Goal: Entertainment & Leisure: Consume media (video, audio)

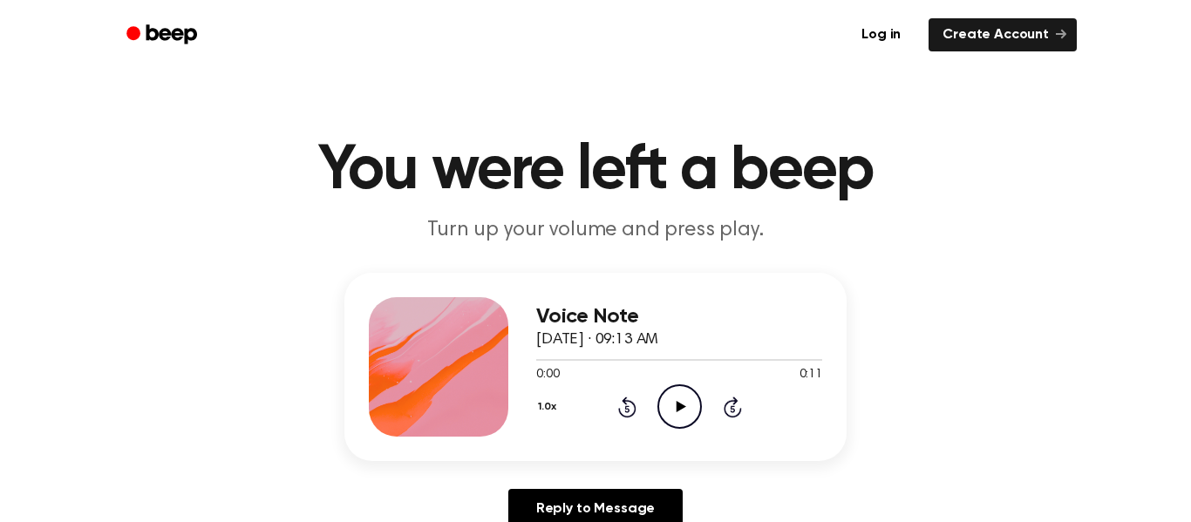
click at [689, 401] on icon "Play Audio" at bounding box center [679, 406] width 44 height 44
click at [625, 406] on icon at bounding box center [626, 408] width 4 height 7
click at [671, 403] on icon "Play Audio" at bounding box center [679, 406] width 44 height 44
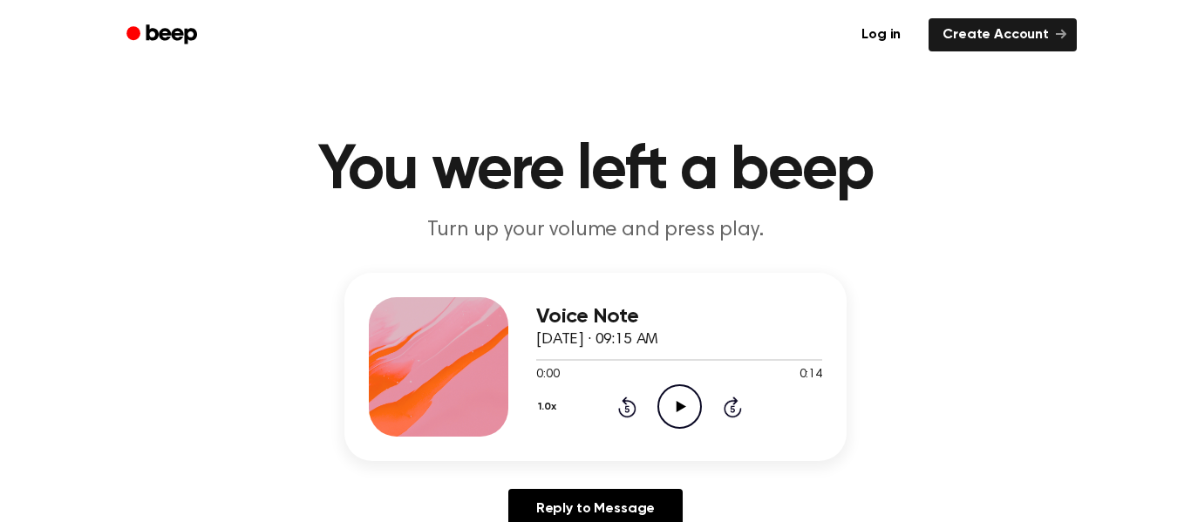
click at [665, 412] on icon "Play Audio" at bounding box center [679, 406] width 44 height 44
click at [665, 412] on icon "Pause Audio" at bounding box center [679, 406] width 44 height 44
click at [683, 409] on icon "Play Audio" at bounding box center [679, 406] width 44 height 44
click at [667, 391] on icon "Play Audio" at bounding box center [679, 406] width 44 height 44
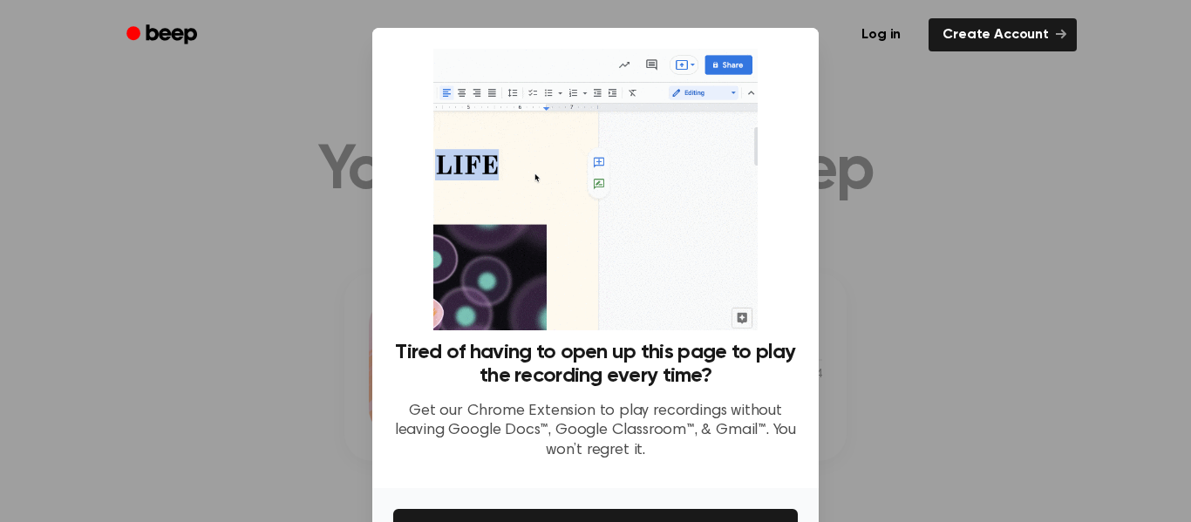
click at [825, 216] on div at bounding box center [595, 261] width 1191 height 522
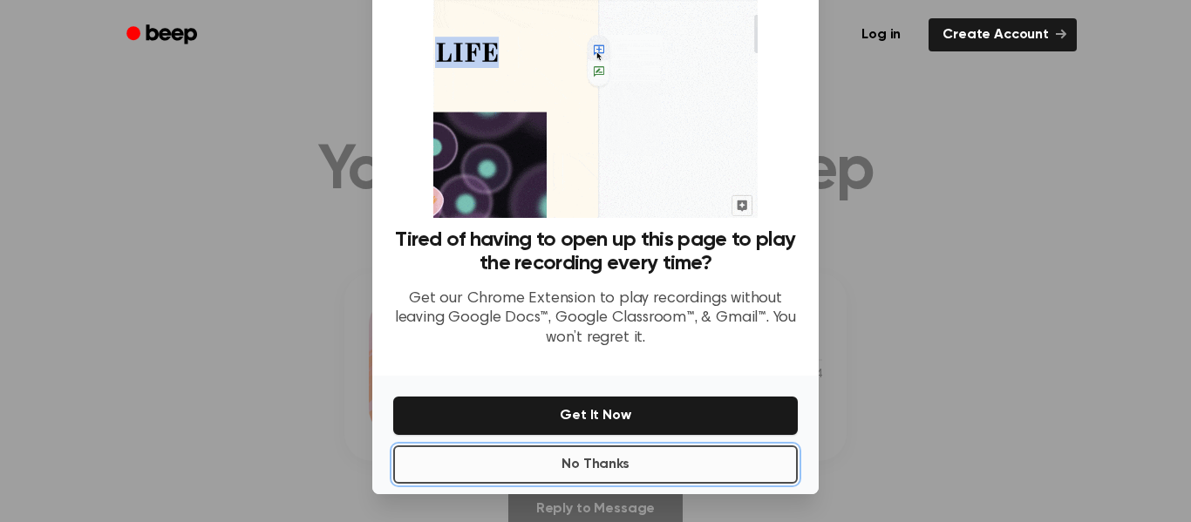
click at [536, 472] on button "No Thanks" at bounding box center [595, 464] width 404 height 38
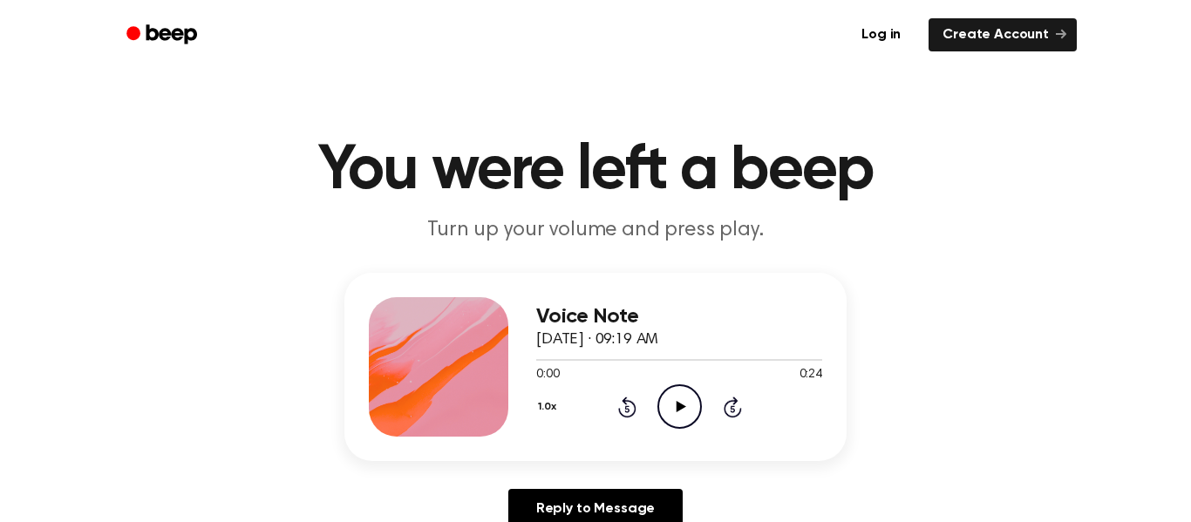
click at [678, 413] on icon "Play Audio" at bounding box center [679, 406] width 44 height 44
click at [676, 403] on icon "Play Audio" at bounding box center [679, 406] width 44 height 44
click at [660, 401] on icon "Play Audio" at bounding box center [679, 406] width 44 height 44
click at [674, 404] on icon "Play Audio" at bounding box center [679, 406] width 44 height 44
click at [537, 408] on button "1.0x" at bounding box center [549, 407] width 26 height 30
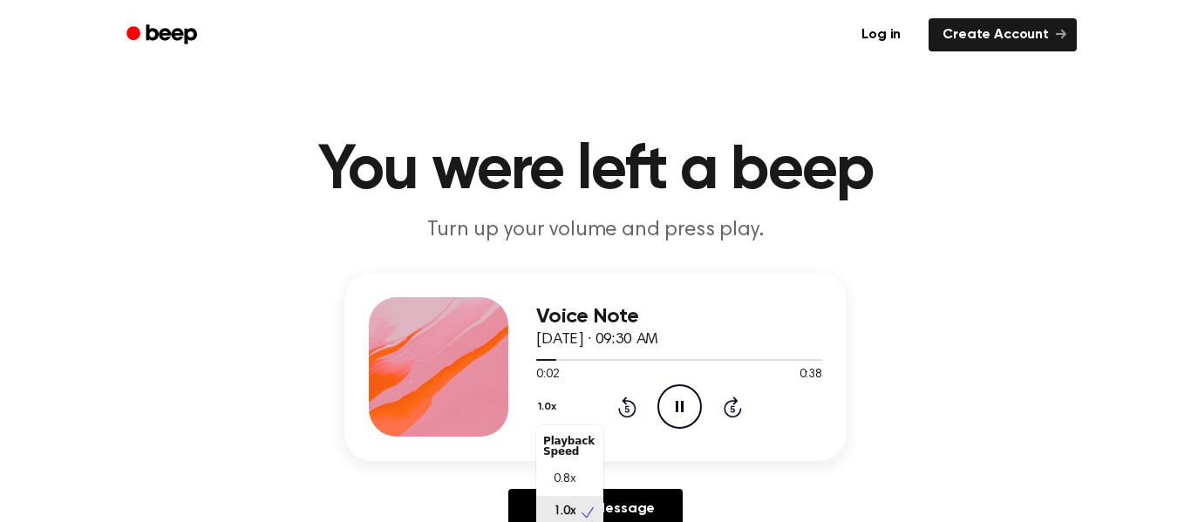
scroll to position [7, 0]
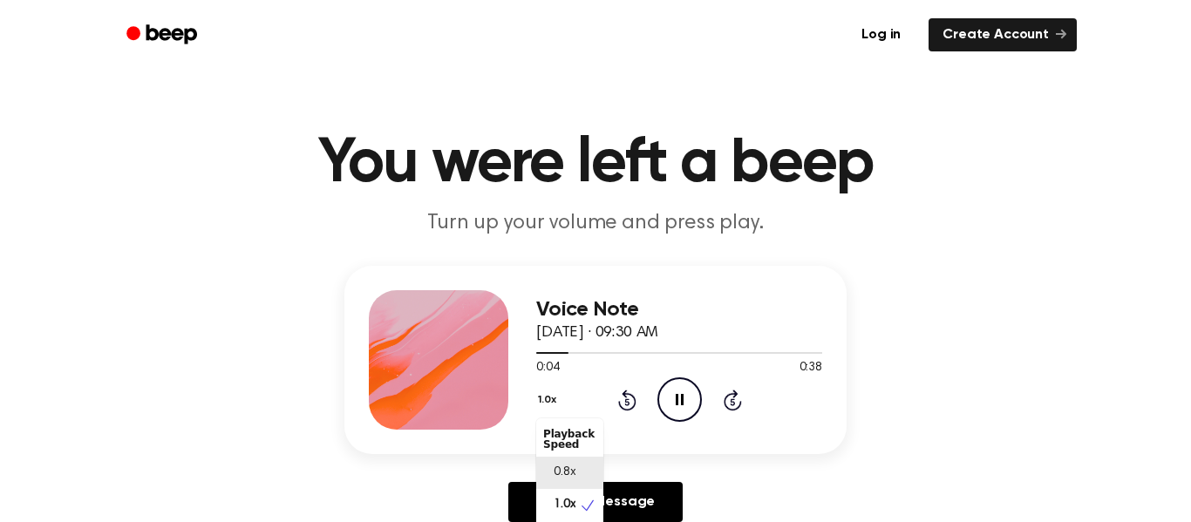
click at [546, 474] on div "0.8x" at bounding box center [559, 473] width 32 height 18
click at [548, 401] on button "0.8x" at bounding box center [551, 400] width 30 height 30
click at [556, 505] on span "1.0x" at bounding box center [564, 497] width 22 height 18
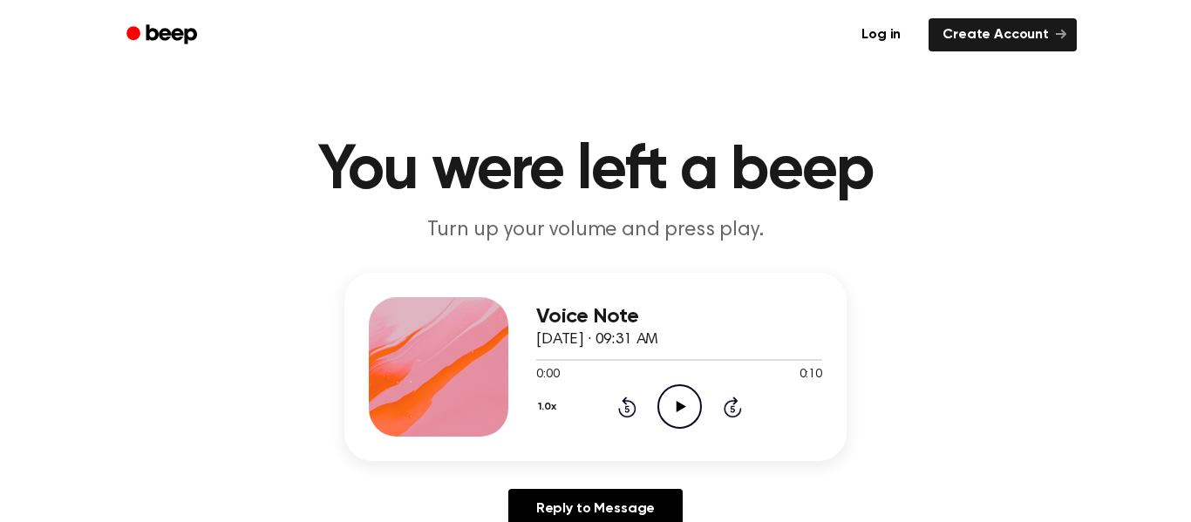
click at [653, 395] on div "1.0x Rewind 5 seconds Play Audio Skip 5 seconds" at bounding box center [679, 406] width 286 height 44
click at [661, 404] on icon "Play Audio" at bounding box center [679, 406] width 44 height 44
click at [686, 395] on icon "Play Audio" at bounding box center [679, 406] width 44 height 44
click at [686, 396] on icon "Pause Audio" at bounding box center [679, 406] width 44 height 44
click at [673, 396] on icon "Play Audio" at bounding box center [679, 406] width 44 height 44
